Goal: Task Accomplishment & Management: Use online tool/utility

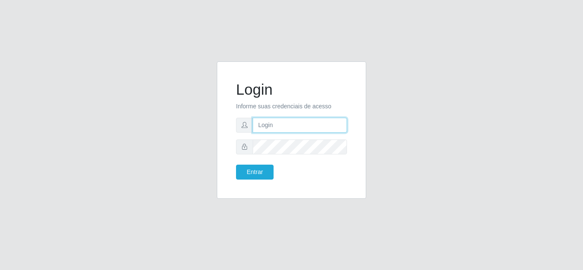
type input "[EMAIL_ADDRESS][DOMAIN_NAME]"
click at [265, 177] on button "Entrar" at bounding box center [255, 172] width 38 height 15
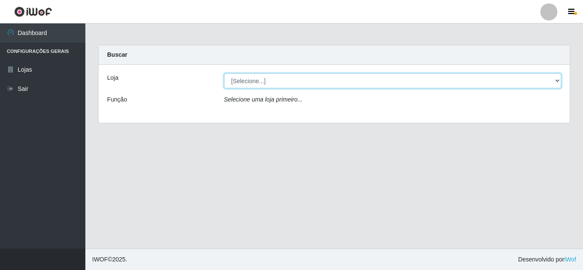
drag, startPoint x: 272, startPoint y: 81, endPoint x: 267, endPoint y: 88, distance: 8.2
click at [272, 81] on select "[Selecione...] Leite Clan - [GEOGRAPHIC_DATA]" at bounding box center [393, 80] width 338 height 15
select select "498"
click at [224, 73] on select "[Selecione...] Leite Clan - [GEOGRAPHIC_DATA]" at bounding box center [393, 80] width 338 height 15
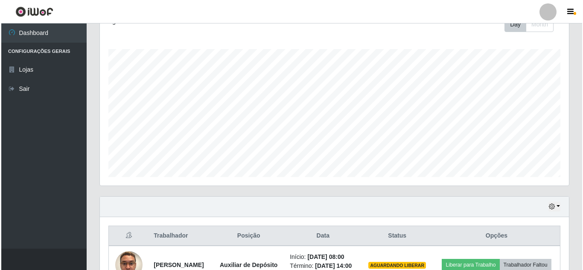
scroll to position [189, 0]
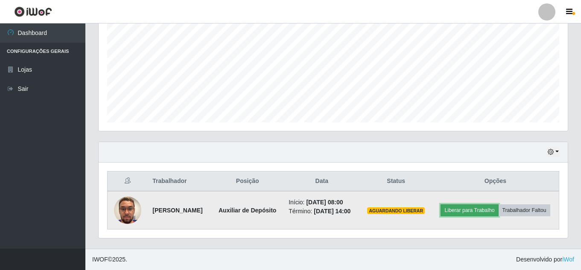
click at [498, 205] on button "Liberar para Trabalho" at bounding box center [470, 211] width 58 height 12
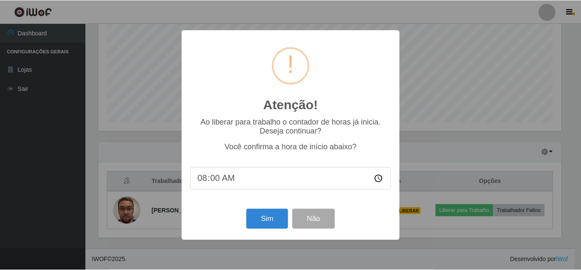
scroll to position [177, 465]
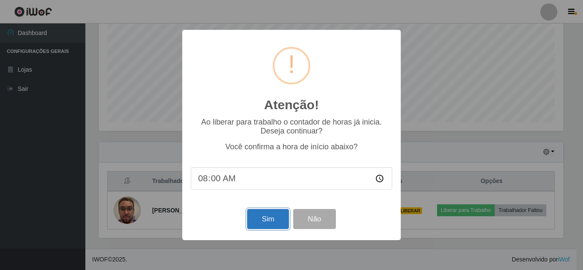
click at [266, 218] on button "Sim" at bounding box center [267, 219] width 41 height 20
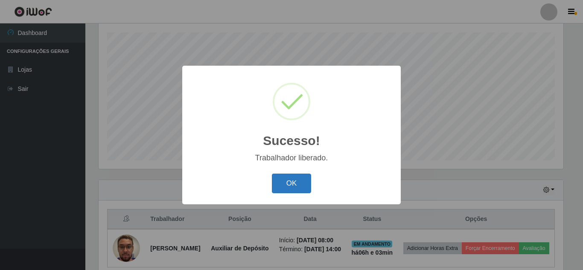
click at [291, 182] on button "OK" at bounding box center [292, 184] width 40 height 20
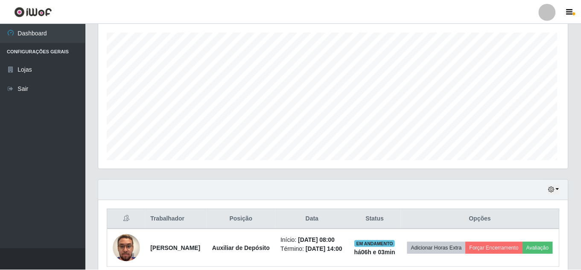
scroll to position [177, 469]
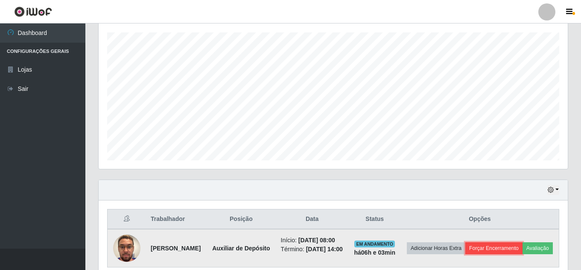
click at [512, 249] on button "Forçar Encerramento" at bounding box center [494, 249] width 57 height 12
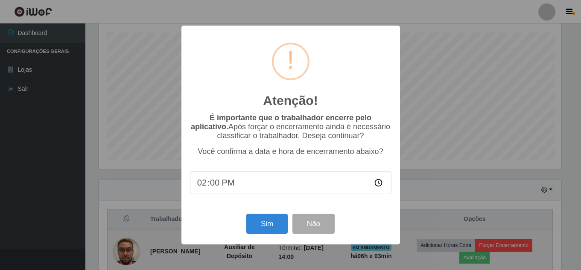
scroll to position [177, 465]
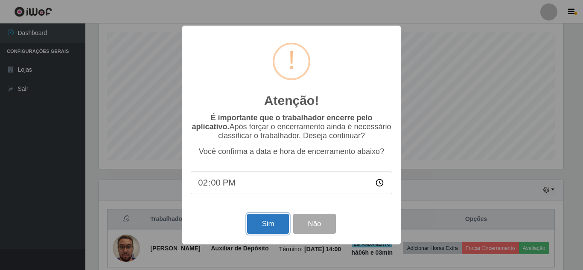
click at [255, 221] on button "Sim" at bounding box center [267, 224] width 41 height 20
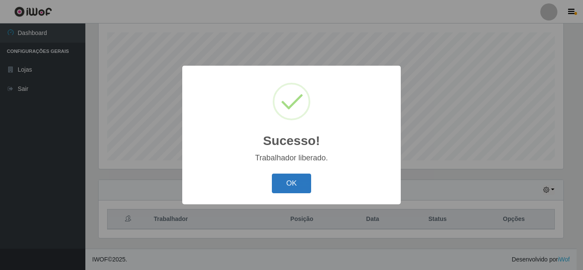
click at [291, 181] on button "OK" at bounding box center [292, 184] width 40 height 20
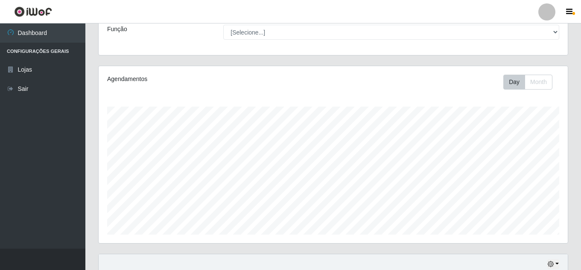
scroll to position [0, 0]
